Goal: Information Seeking & Learning: Understand process/instructions

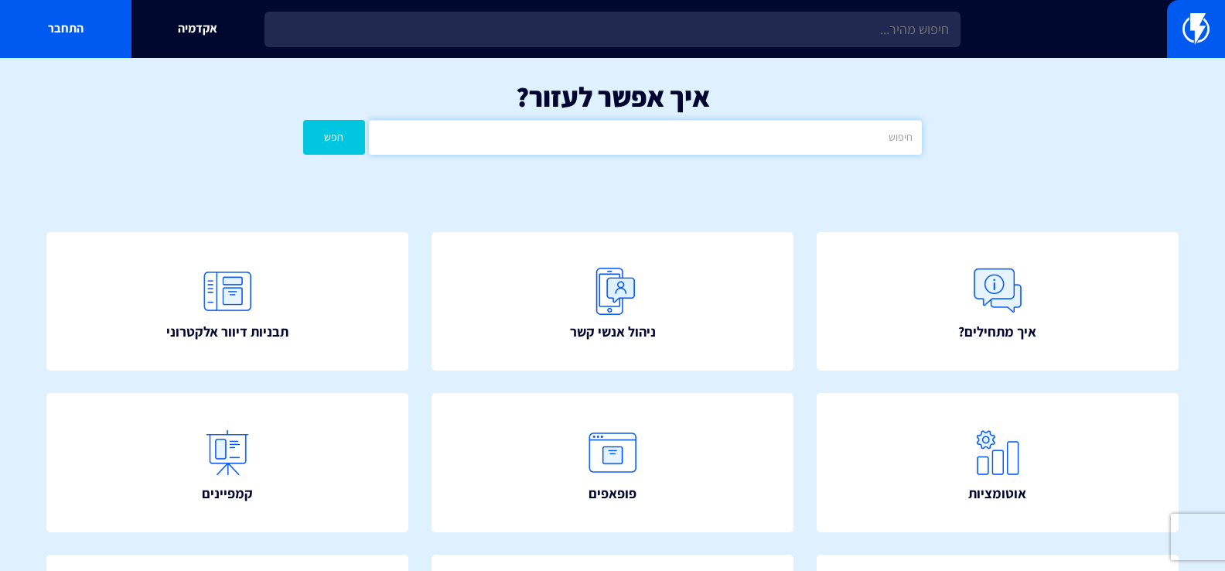
click at [509, 139] on input "text" at bounding box center [645, 137] width 553 height 35
type input "צ׳ק"
click at [303, 120] on button "חפש" at bounding box center [334, 137] width 62 height 35
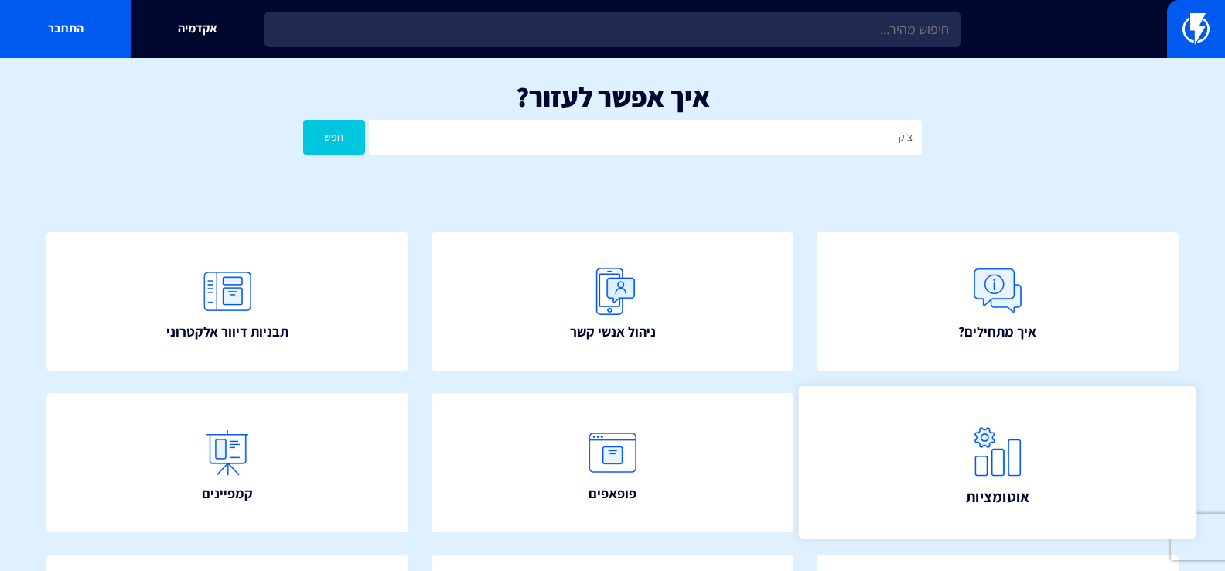
click at [896, 444] on link "אוטומציות" at bounding box center [997, 462] width 398 height 152
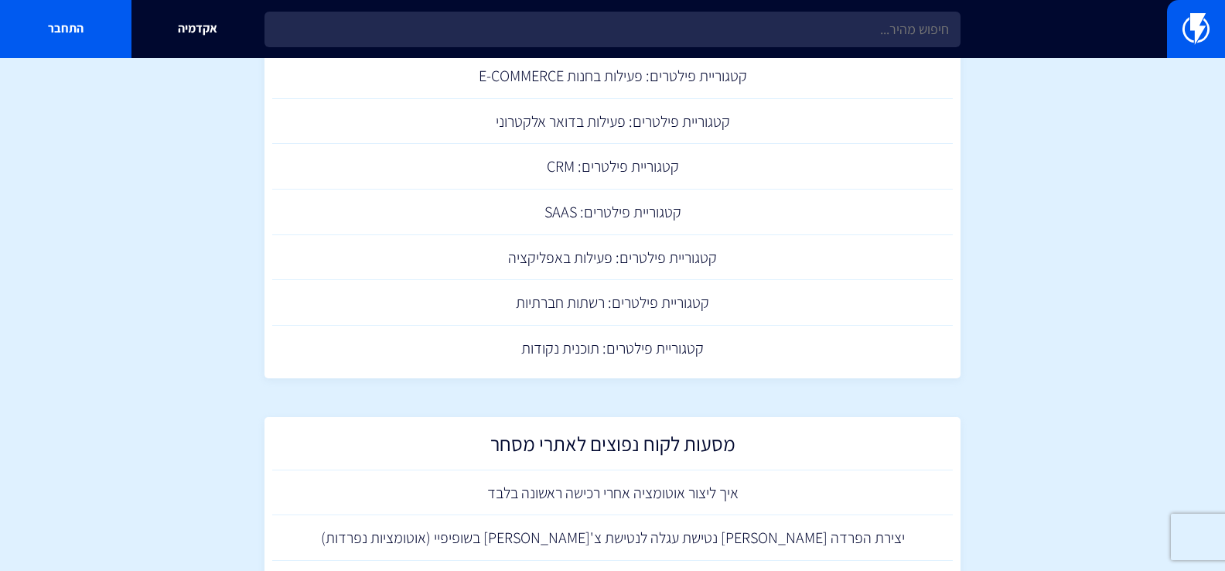
scroll to position [1382, 0]
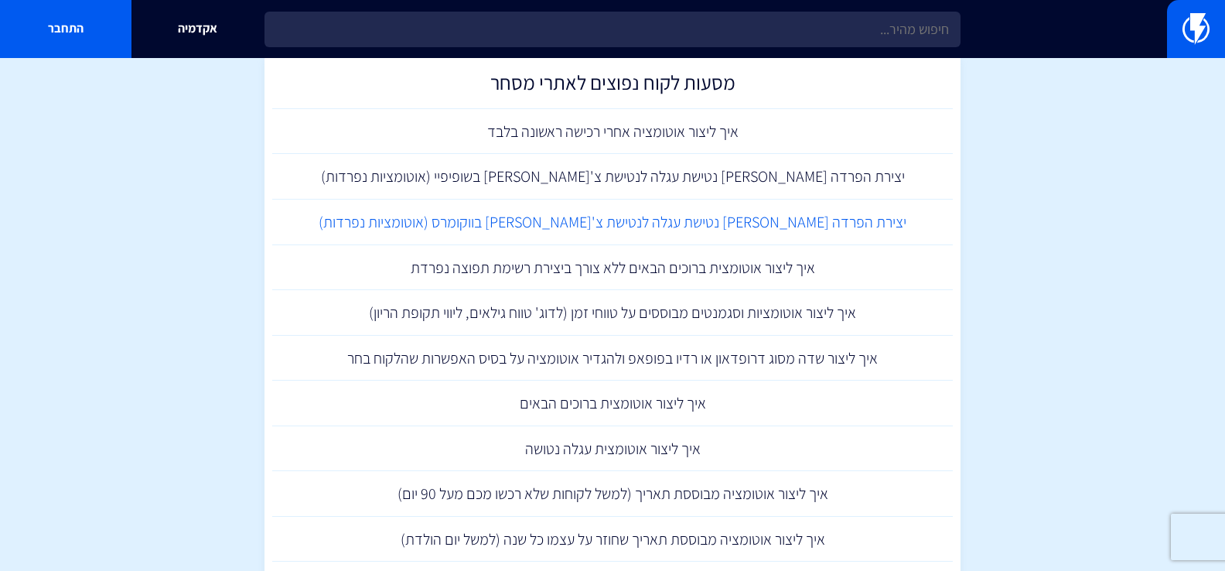
click at [622, 224] on link "יצירת הפרדה בין נטישת עגלה לנטישת צ'קאווט בווקומרס (אוטומציות נפרדות)" at bounding box center [612, 222] width 680 height 46
